Goal: Task Accomplishment & Management: Use online tool/utility

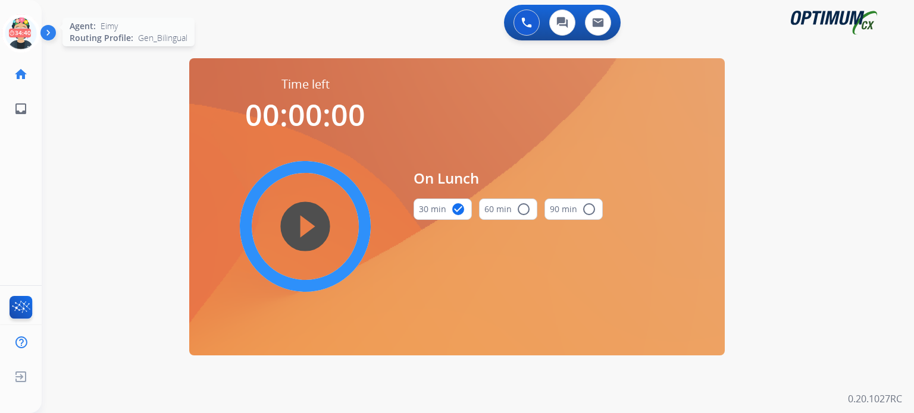
click at [28, 37] on icon at bounding box center [21, 33] width 39 height 39
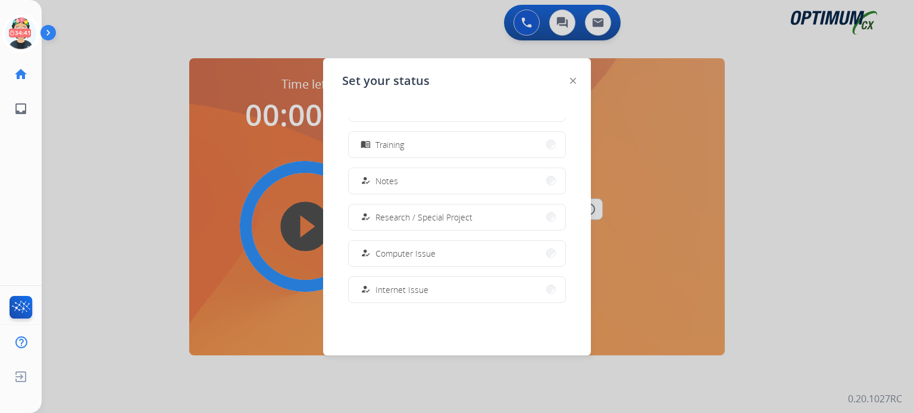
scroll to position [296, 0]
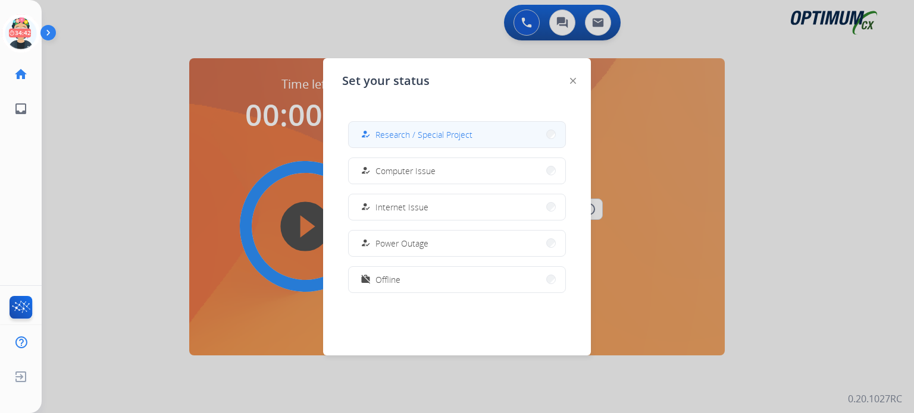
click at [416, 142] on button "how_to_reg Research / Special Project" at bounding box center [457, 135] width 217 height 26
